Goal: Task Accomplishment & Management: Manage account settings

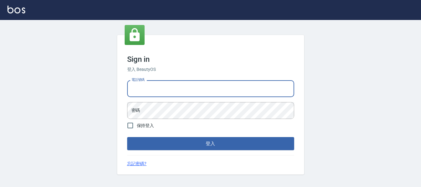
drag, startPoint x: 165, startPoint y: 87, endPoint x: 168, endPoint y: 83, distance: 4.7
click at [167, 84] on input "電話號碼" at bounding box center [210, 88] width 167 height 17
type input "82951313"
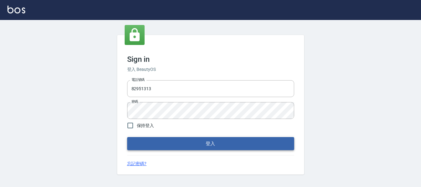
drag, startPoint x: 218, startPoint y: 154, endPoint x: 219, endPoint y: 148, distance: 6.1
click at [218, 153] on div "Sign in 登入 BeautyOS 電話號碼 [PHONE_NUMBER] 電話號碼 密碼 密碼 保持登入 登入 忘記密碼?" at bounding box center [210, 104] width 187 height 139
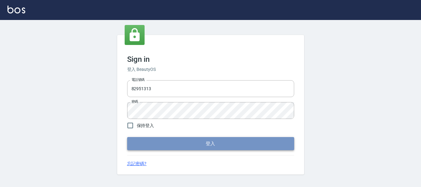
click at [219, 148] on button "登入" at bounding box center [210, 143] width 167 height 13
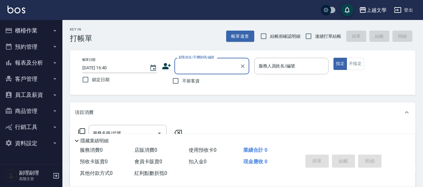
drag, startPoint x: 306, startPoint y: 36, endPoint x: 248, endPoint y: 68, distance: 66.6
click at [306, 36] on input "連續打單結帳" at bounding box center [308, 36] width 13 height 13
checkbox input "true"
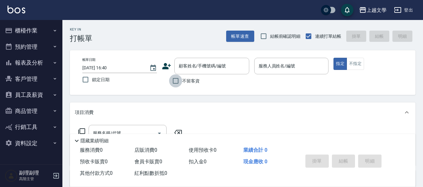
click at [175, 81] on input "不留客資" at bounding box center [175, 80] width 13 height 13
checkbox input "true"
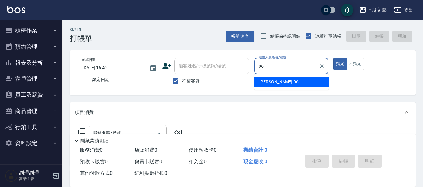
drag, startPoint x: 300, startPoint y: 83, endPoint x: 303, endPoint y: 80, distance: 4.2
click at [303, 81] on div "佳珍 -06" at bounding box center [291, 82] width 75 height 10
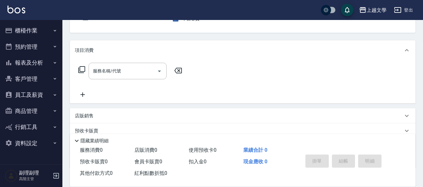
scroll to position [62, 0]
type input "佳珍-06"
drag, startPoint x: 119, startPoint y: 70, endPoint x: 131, endPoint y: 68, distance: 12.7
click at [118, 70] on input "服務名稱/代號" at bounding box center [122, 70] width 63 height 11
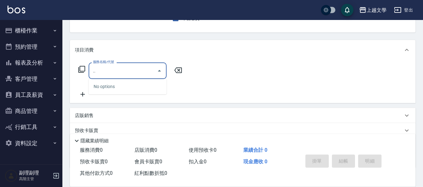
type input "."
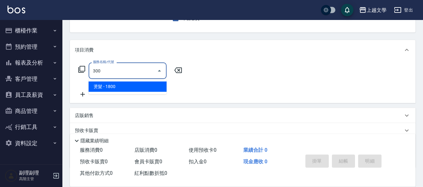
type input "燙髮(300)"
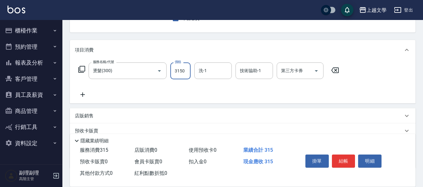
type input "3150"
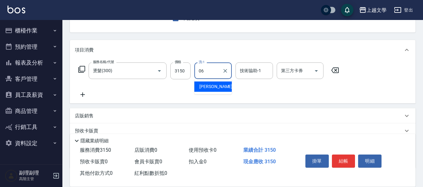
type input "佳珍-06"
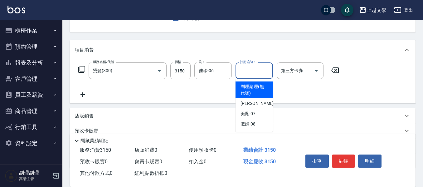
click at [239, 74] on input "技術協助-1" at bounding box center [254, 70] width 32 height 11
type input "佳珍-06"
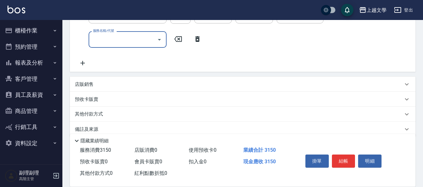
scroll to position [128, 0]
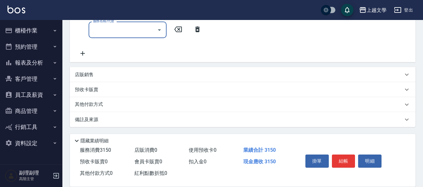
click at [100, 105] on p "其他付款方式" at bounding box center [90, 104] width 31 height 7
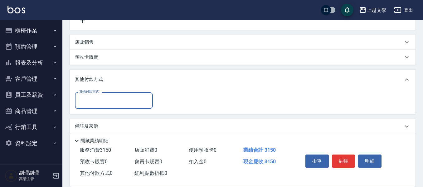
scroll to position [167, 0]
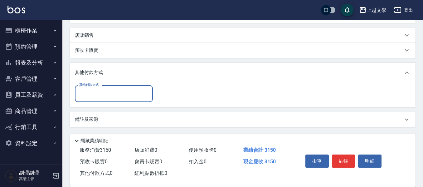
click at [111, 92] on input "其他付款方式" at bounding box center [114, 93] width 72 height 11
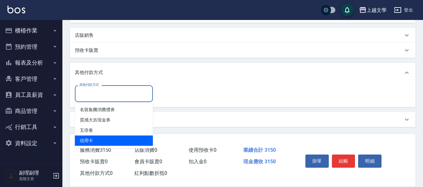
click at [102, 137] on span "信用卡" at bounding box center [114, 140] width 78 height 10
type input "信用卡"
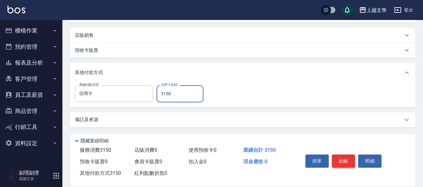
type input "3150"
click at [344, 160] on button "結帳" at bounding box center [343, 160] width 23 height 13
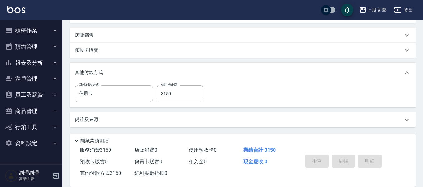
type input "[DATE] 16:41"
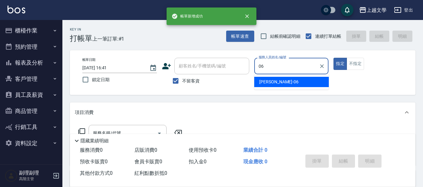
type input "佳珍-06"
type button "true"
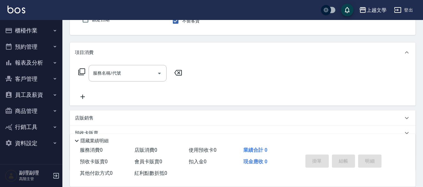
scroll to position [62, 0]
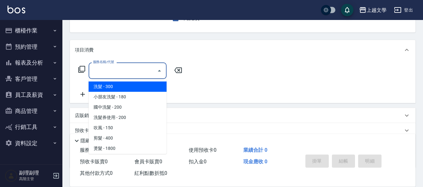
click at [125, 74] on input "服務名稱/代號" at bounding box center [122, 70] width 63 height 11
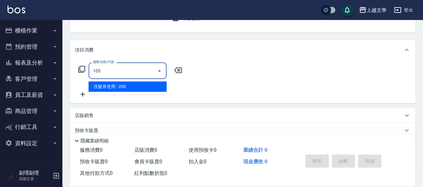
type input "洗髮券使用(105)"
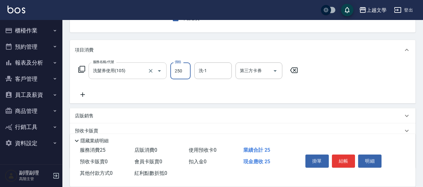
type input "250"
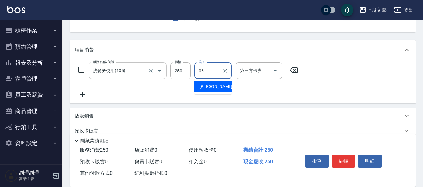
type input "佳珍-06"
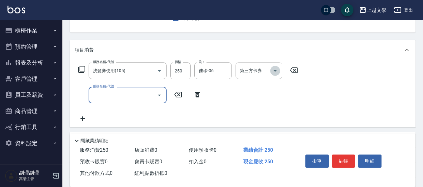
click at [276, 69] on icon "Open" at bounding box center [274, 70] width 7 height 7
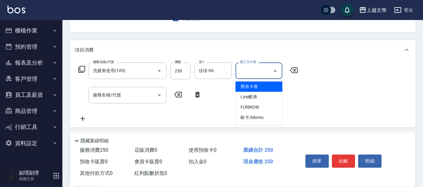
click at [251, 85] on span "舊有卡券" at bounding box center [258, 86] width 47 height 10
type input "舊有卡券"
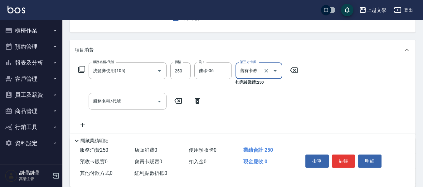
click at [137, 95] on div "服務名稱/代號" at bounding box center [128, 101] width 78 height 17
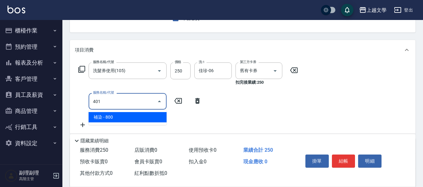
type input "補染(401)"
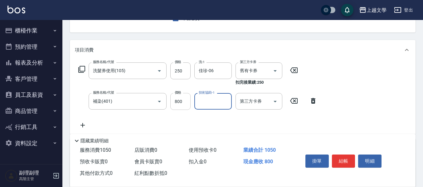
click at [176, 98] on input "800" at bounding box center [180, 101] width 20 height 17
type input "500"
type input "佳珍-06"
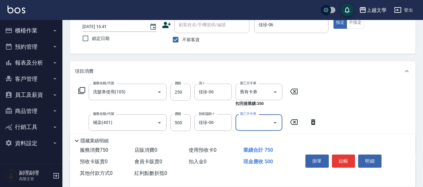
scroll to position [31, 0]
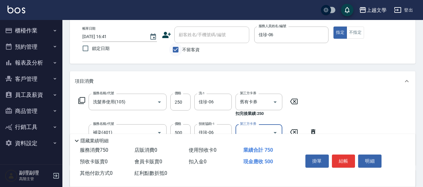
click at [177, 47] on input "不留客資" at bounding box center [175, 49] width 13 height 13
checkbox input "false"
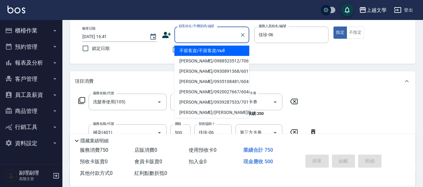
click at [182, 39] on input "顧客姓名/手機號碼/編號" at bounding box center [207, 34] width 60 height 11
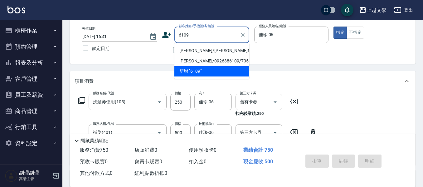
click at [196, 51] on li "[PERSON_NAME]/[PERSON_NAME]6109/6109" at bounding box center [211, 51] width 75 height 10
type input "[PERSON_NAME]/[PERSON_NAME]6109/6109"
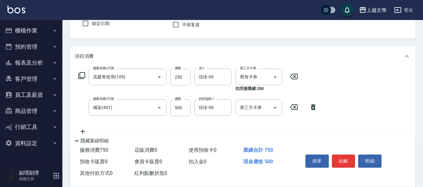
scroll to position [94, 0]
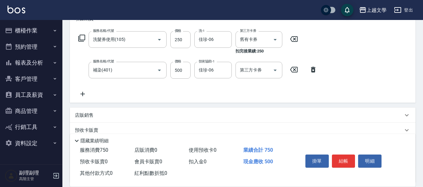
click at [85, 128] on p "預收卡販賣" at bounding box center [86, 130] width 23 height 7
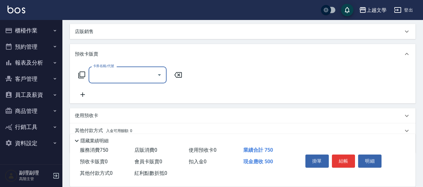
scroll to position [203, 0]
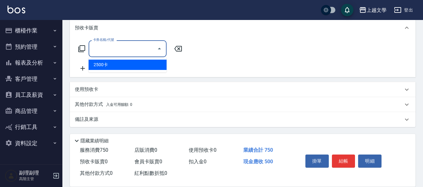
click at [136, 53] on input "卡券名稱/代號" at bounding box center [122, 48] width 63 height 11
click at [131, 67] on span "2500卡" at bounding box center [128, 65] width 78 height 10
type input "2500卡(900)"
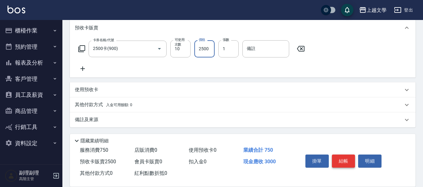
type input "2500"
drag, startPoint x: 338, startPoint y: 157, endPoint x: 346, endPoint y: 157, distance: 7.5
click at [340, 157] on button "結帳" at bounding box center [343, 160] width 23 height 13
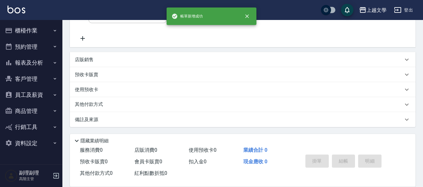
scroll to position [0, 0]
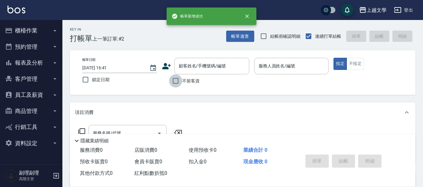
click at [176, 81] on input "不留客資" at bounding box center [175, 80] width 13 height 13
checkbox input "true"
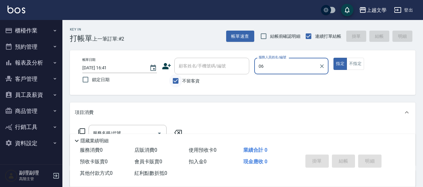
type input "佳珍-06"
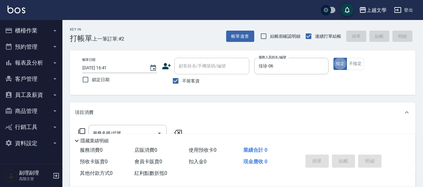
scroll to position [31, 0]
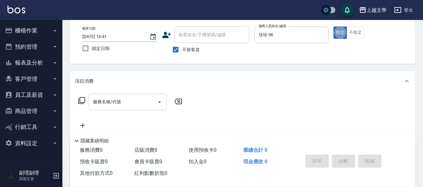
click at [136, 105] on input "服務名稱/代號" at bounding box center [122, 101] width 63 height 11
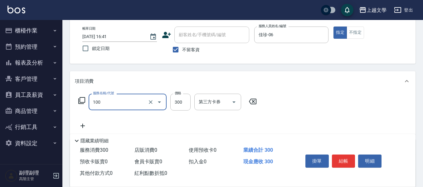
type input "洗髮(100)"
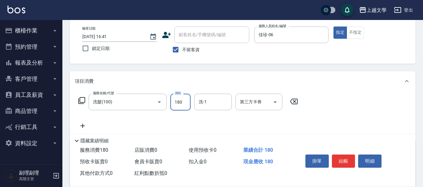
type input "180"
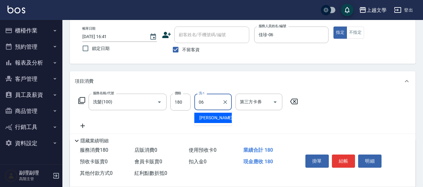
type input "佳珍-06"
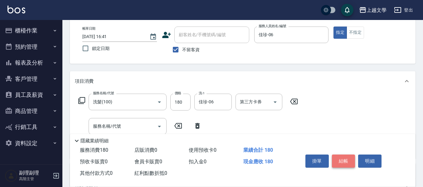
click at [344, 154] on button "結帳" at bounding box center [343, 160] width 23 height 13
type input "[DATE] 16:42"
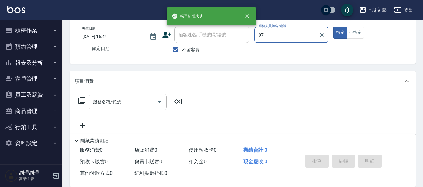
type input "美鳳-07"
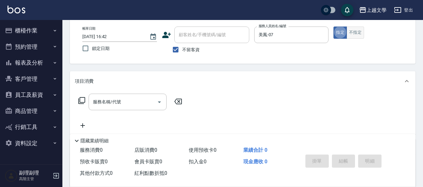
drag, startPoint x: 364, startPoint y: 28, endPoint x: 364, endPoint y: 34, distance: 6.0
click at [364, 33] on div "指定 不指定" at bounding box center [370, 33] width 75 height 12
click at [353, 33] on button "不指定" at bounding box center [355, 33] width 17 height 12
click at [124, 104] on input "服務名稱/代號" at bounding box center [122, 101] width 63 height 11
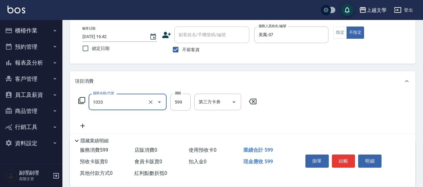
type input "深層洗髮(1033)"
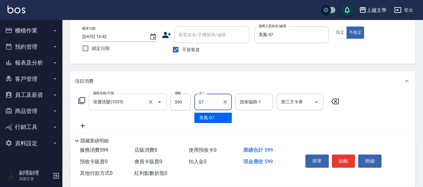
type input "美鳳-07"
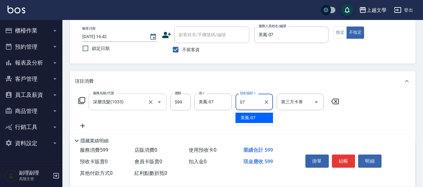
type input "美鳳-07"
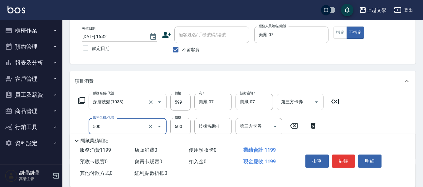
type input "護髮(500)"
type input "899"
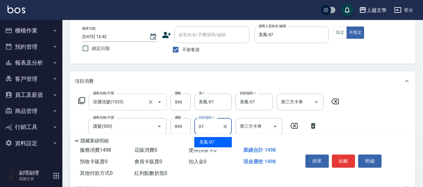
type input "美鳳-07"
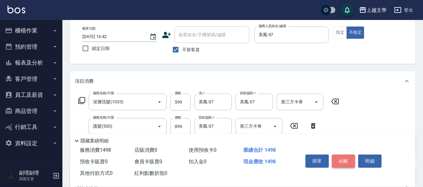
click at [341, 161] on button "結帳" at bounding box center [343, 160] width 23 height 13
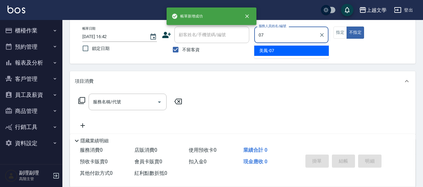
type input "美鳳-07"
type button "false"
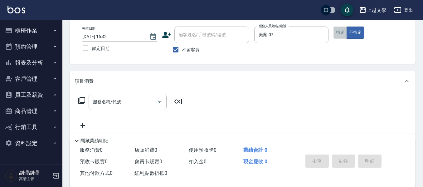
click at [342, 31] on button "指定" at bounding box center [339, 33] width 13 height 12
drag, startPoint x: 106, startPoint y: 98, endPoint x: 116, endPoint y: 95, distance: 9.7
click at [106, 98] on input "服務名稱/代號" at bounding box center [122, 101] width 63 height 11
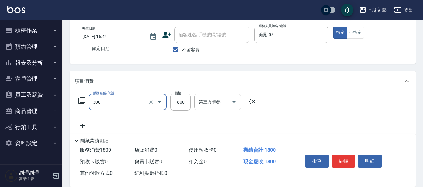
type input "燙髮(300)"
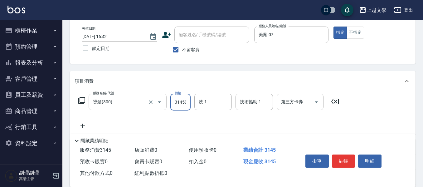
scroll to position [0, 1]
type input "31450"
type input "0"
type input "3150"
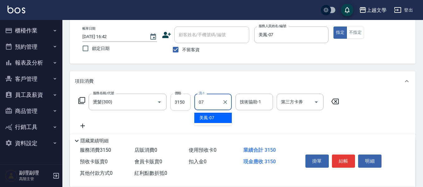
type input "美鳳-07"
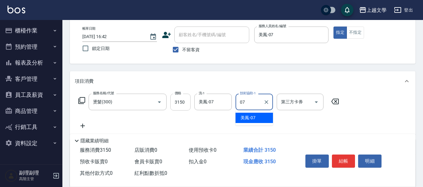
type input "美鳳-07"
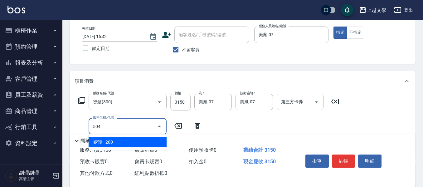
type input "瞬護(504)"
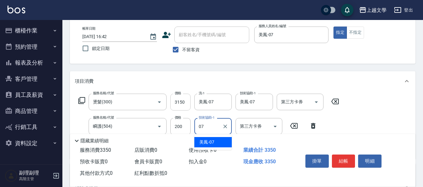
type input "美鳳-07"
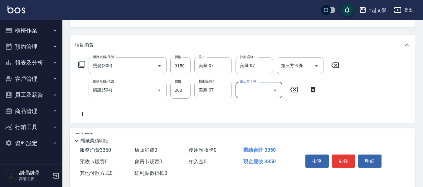
scroll to position [94, 0]
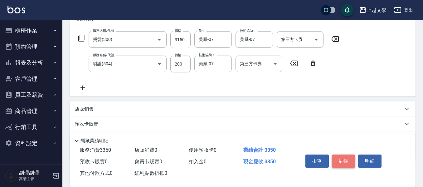
click at [341, 155] on button "結帳" at bounding box center [343, 160] width 23 height 13
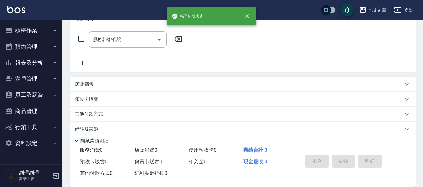
scroll to position [0, 0]
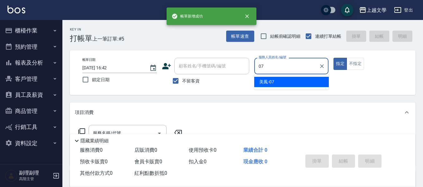
type input "美鳳-07"
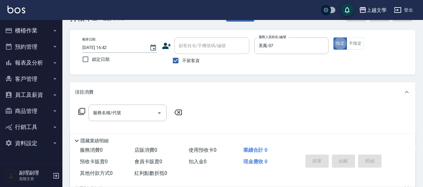
scroll to position [31, 0]
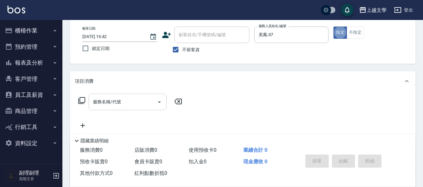
click at [130, 109] on div "服務名稱/代號" at bounding box center [128, 102] width 78 height 17
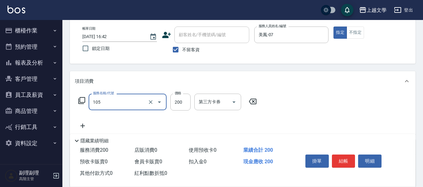
type input "洗髮券使用(105)"
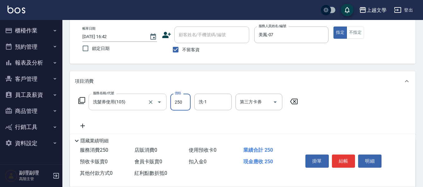
type input "250"
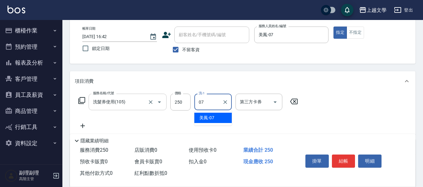
type input "美鳳-07"
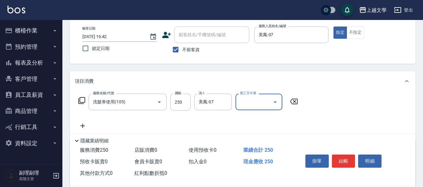
click at [278, 101] on icon "Open" at bounding box center [274, 101] width 7 height 7
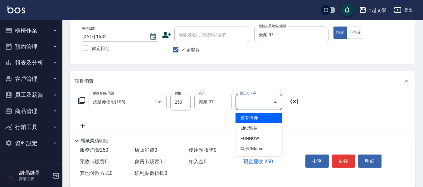
drag, startPoint x: 263, startPoint y: 114, endPoint x: 251, endPoint y: 119, distance: 13.3
click at [263, 114] on span "舊有卡券" at bounding box center [258, 118] width 47 height 10
type input "舊有卡券"
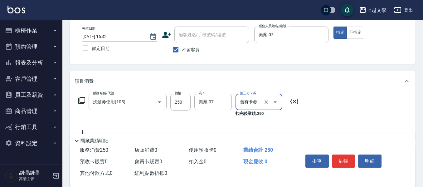
scroll to position [62, 0]
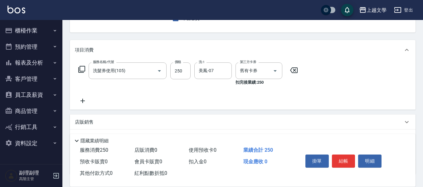
click at [86, 99] on icon at bounding box center [83, 100] width 16 height 7
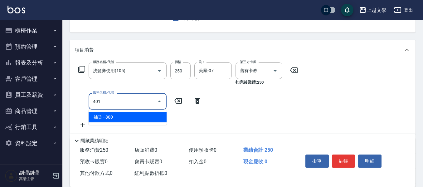
type input "補染(401)"
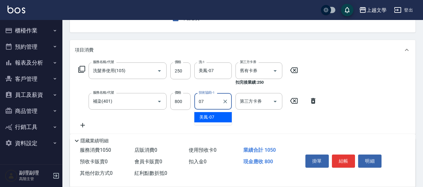
type input "美鳳-07"
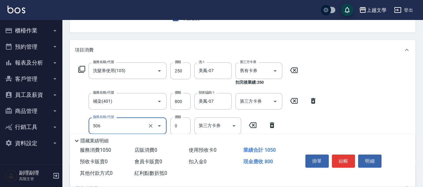
type input "包護使用(506)"
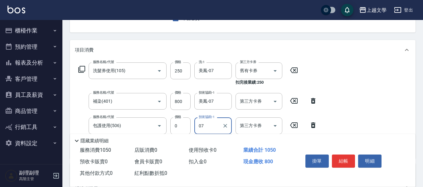
type input "美鳳-07"
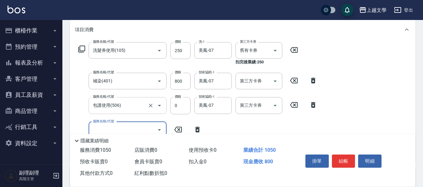
scroll to position [94, 0]
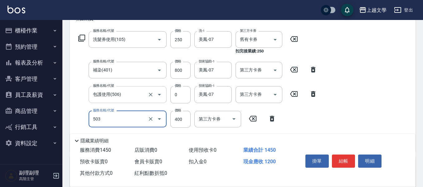
type input "頭皮隔離(503)"
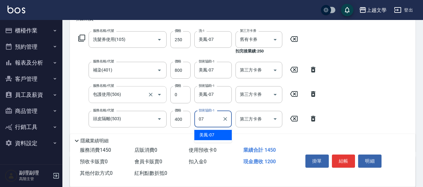
type input "美鳳-07"
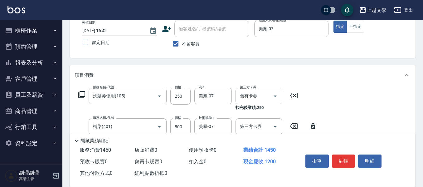
scroll to position [31, 0]
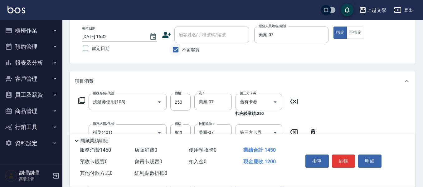
click at [175, 49] on input "不留客資" at bounding box center [175, 49] width 13 height 13
checkbox input "false"
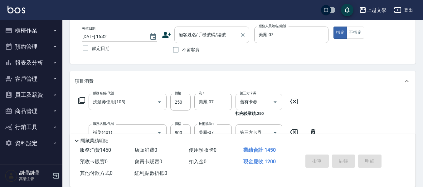
click at [181, 40] on input "顧客姓名/手機號碼/編號" at bounding box center [207, 34] width 60 height 11
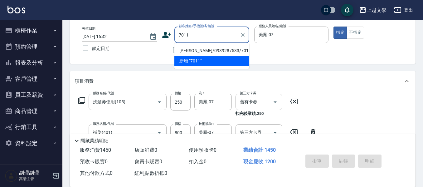
click at [210, 52] on li "[PERSON_NAME]/0939287533/7011" at bounding box center [211, 51] width 75 height 10
type input "[PERSON_NAME]/0939287533/7011"
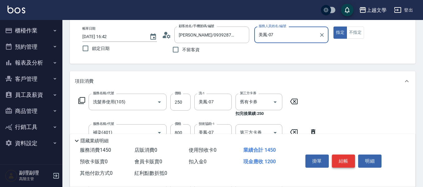
click at [343, 161] on button "結帳" at bounding box center [343, 160] width 23 height 13
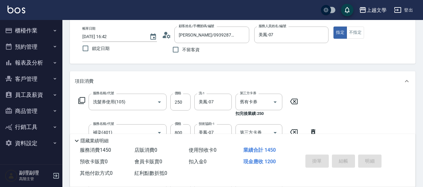
type input "[DATE] 16:43"
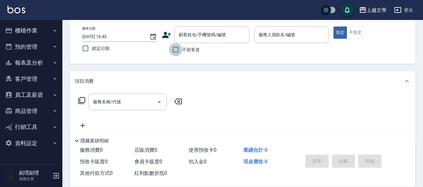
click at [178, 53] on input "不留客資" at bounding box center [175, 49] width 13 height 13
checkbox input "true"
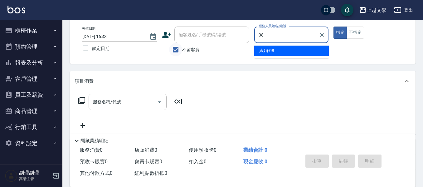
type input "淑娟-08"
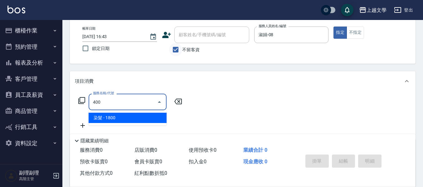
type input "染髮(400)"
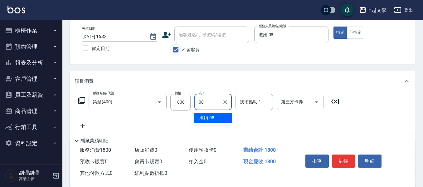
type input "淑娟-08"
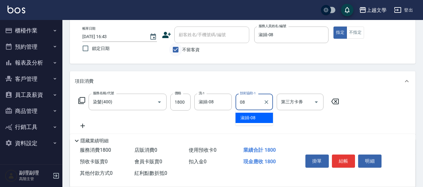
type input "淑娟-08"
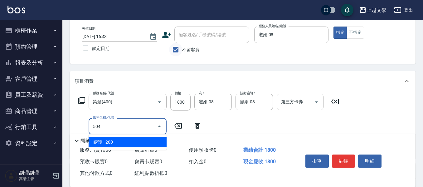
type input "瞬護(504)"
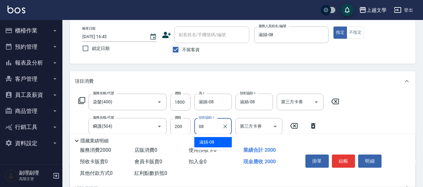
type input "淑娟-08"
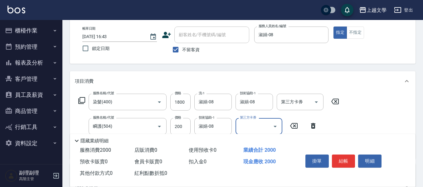
scroll to position [62, 0]
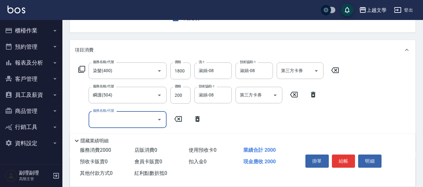
click at [158, 121] on icon "Open" at bounding box center [159, 119] width 7 height 7
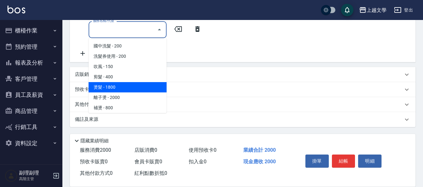
scroll to position [31, 0]
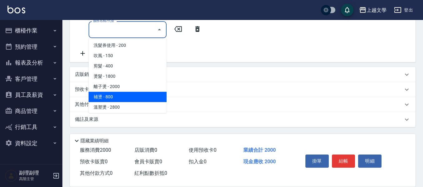
drag, startPoint x: 136, startPoint y: 93, endPoint x: 145, endPoint y: 94, distance: 9.1
click at [136, 94] on span "補燙 - 800" at bounding box center [128, 97] width 78 height 10
type input "補燙(302)"
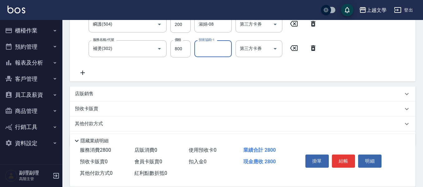
scroll to position [133, 0]
click at [172, 44] on div "服務名稱/代號 染髮(400) 服務名稱/代號 價格 1800 價格 洗-1 淑娟-08 洗-1 技術協助-1 淑娟-08 技術協助-1 第三方卡券 第三方卡…" at bounding box center [209, 33] width 268 height 85
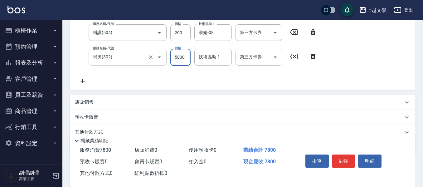
drag, startPoint x: 185, startPoint y: 54, endPoint x: 166, endPoint y: 58, distance: 19.1
click at [169, 57] on div "服務名稱/代號 補燙(302) 服務名稱/代號 價格 5800 價格 技術協助-1 技術協助-1 第三方卡券 第三方卡券" at bounding box center [198, 57] width 246 height 17
type input "500"
type input "08/"
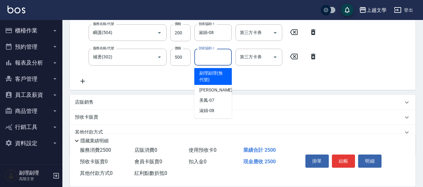
drag, startPoint x: 212, startPoint y: 62, endPoint x: 231, endPoint y: 61, distance: 19.1
click at [213, 62] on input "技術協助-1" at bounding box center [213, 56] width 32 height 11
type input "淑娟-08"
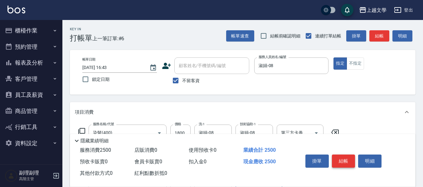
scroll to position [0, 0]
drag, startPoint x: 344, startPoint y: 158, endPoint x: 352, endPoint y: 155, distance: 8.7
click at [344, 158] on button "結帳" at bounding box center [343, 160] width 23 height 13
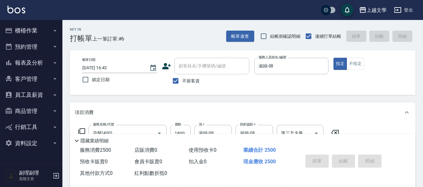
type input "[DATE] 16:44"
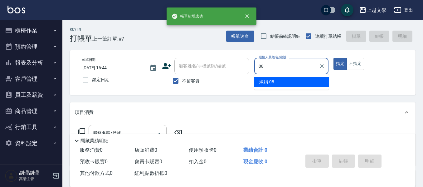
type input "淑娟-08"
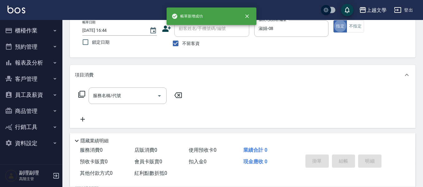
scroll to position [62, 0]
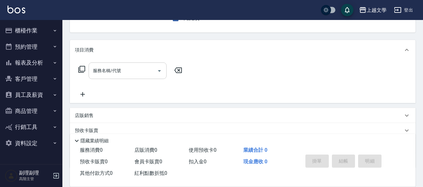
click at [134, 72] on input "服務名稱/代號" at bounding box center [122, 70] width 63 height 11
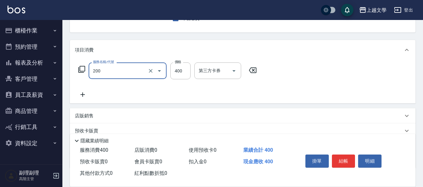
type input "剪髮(200)"
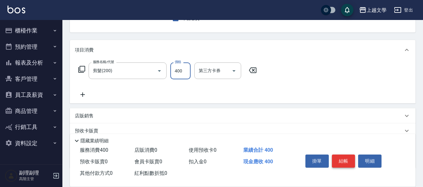
click at [345, 155] on button "結帳" at bounding box center [343, 160] width 23 height 13
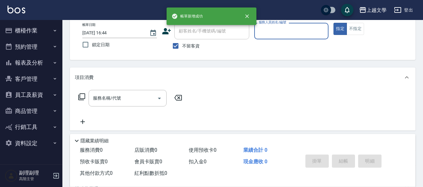
scroll to position [0, 0]
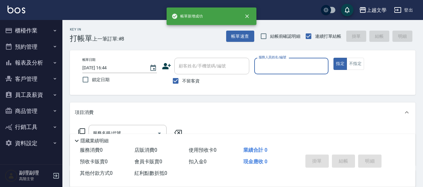
click at [36, 29] on button "櫃檯作業" at bounding box center [30, 30] width 57 height 16
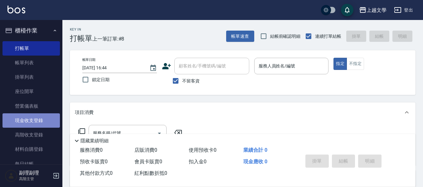
click at [43, 119] on link "現金收支登錄" at bounding box center [30, 120] width 57 height 14
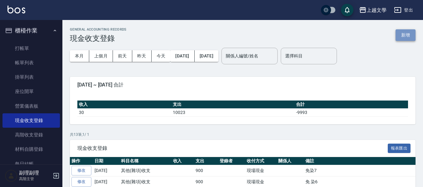
click at [407, 36] on button "新增" at bounding box center [405, 35] width 20 height 12
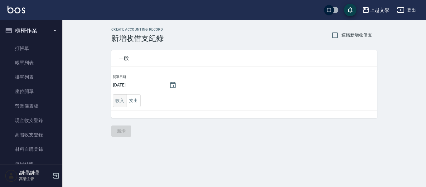
click at [119, 99] on button "收入" at bounding box center [120, 100] width 14 height 13
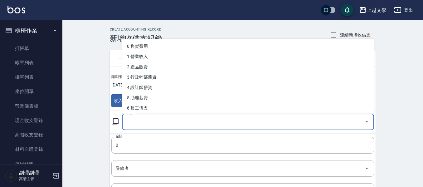
click at [140, 121] on input "科目" at bounding box center [243, 121] width 237 height 11
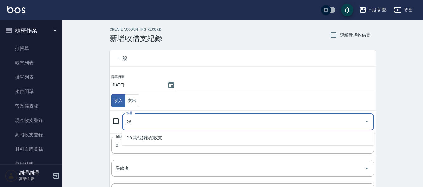
type input "26"
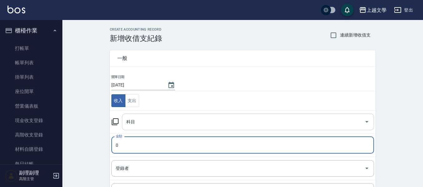
click at [142, 121] on input "科目" at bounding box center [243, 121] width 237 height 11
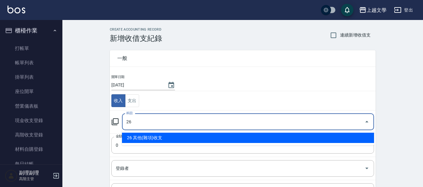
click at [144, 136] on li "26 其他(雜項)收支" at bounding box center [248, 138] width 252 height 10
type input "26 其他(雜項)收支"
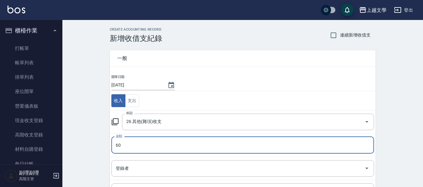
type input "60"
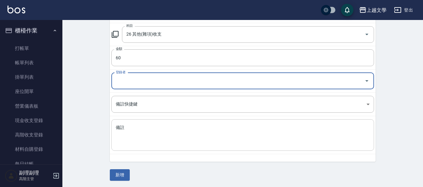
scroll to position [89, 0]
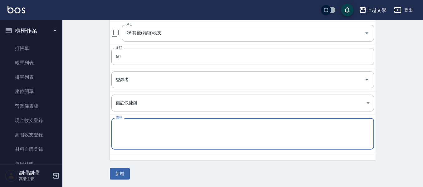
click at [164, 140] on textarea "備註" at bounding box center [243, 133] width 254 height 21
click at [123, 130] on textarea "備註" at bounding box center [243, 133] width 254 height 21
type textarea "瓦皮"
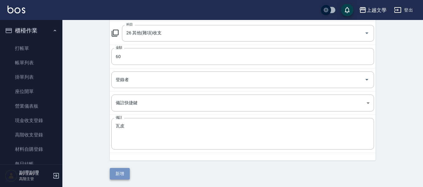
click at [120, 175] on button "新增" at bounding box center [120, 174] width 20 height 12
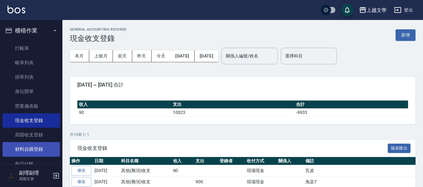
scroll to position [62, 0]
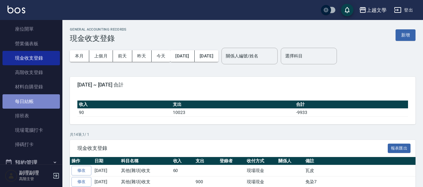
click at [39, 105] on link "每日結帳" at bounding box center [30, 101] width 57 height 14
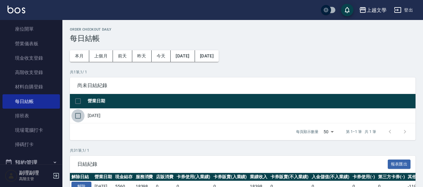
click at [74, 117] on input "checkbox" at bounding box center [77, 115] width 13 height 13
checkbox input "true"
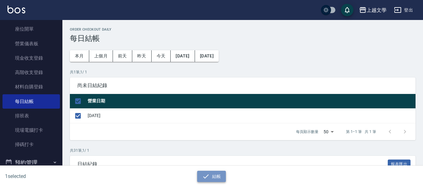
click at [206, 178] on icon "button" at bounding box center [205, 175] width 7 height 7
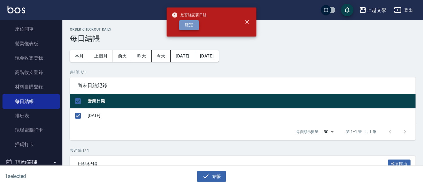
click at [192, 24] on button "確定" at bounding box center [189, 25] width 20 height 10
checkbox input "false"
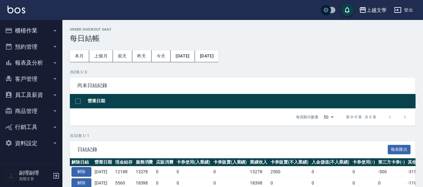
click at [44, 68] on button "報表及分析" at bounding box center [30, 63] width 57 height 16
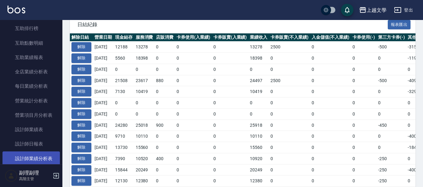
scroll to position [187, 0]
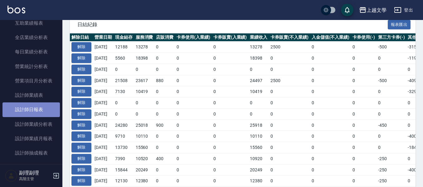
click at [35, 109] on link "設計師日報表" at bounding box center [30, 109] width 57 height 14
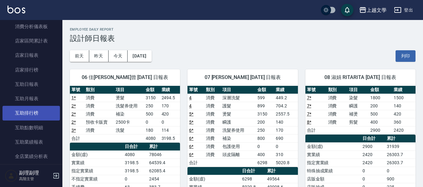
scroll to position [62, 0]
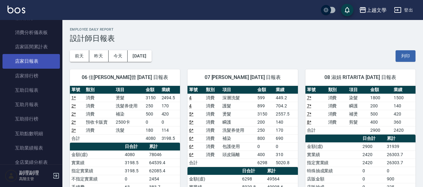
click at [27, 64] on link "店家日報表" at bounding box center [30, 61] width 57 height 14
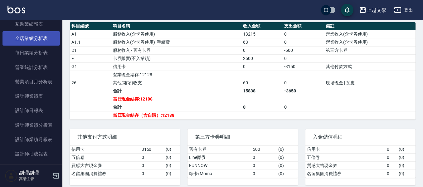
scroll to position [187, 0]
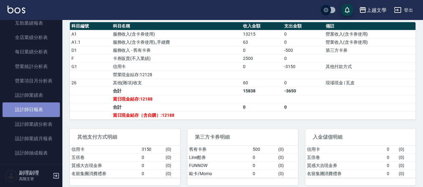
click at [41, 111] on link "設計師日報表" at bounding box center [30, 109] width 57 height 14
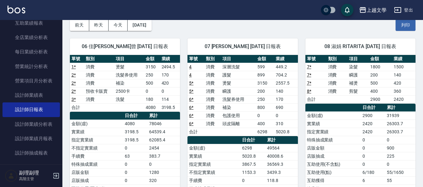
scroll to position [31, 0]
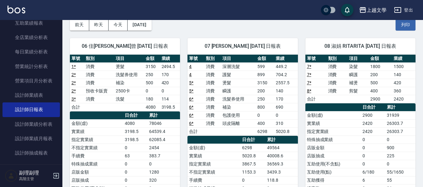
click at [414, 9] on button "登出" at bounding box center [403, 10] width 24 height 12
